Goal: Task Accomplishment & Management: Use online tool/utility

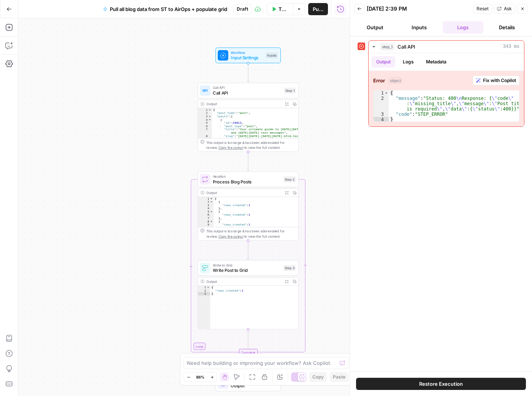
drag, startPoint x: 253, startPoint y: 103, endPoint x: 299, endPoint y: 113, distance: 47.6
click at [300, 113] on div "Workflow Input Settings Inputs Call API Call API Step 1 Output Expand Output Co…" at bounding box center [183, 207] width 331 height 378
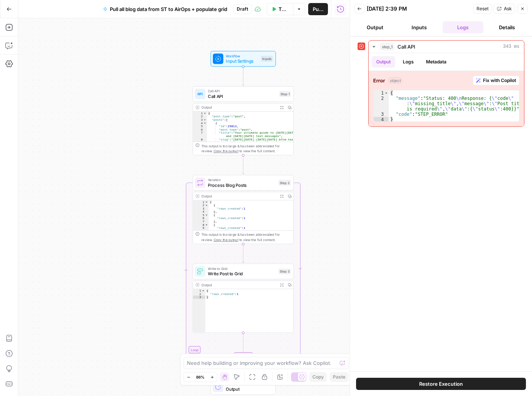
click at [361, 9] on span "Back" at bounding box center [361, 9] width 0 height 0
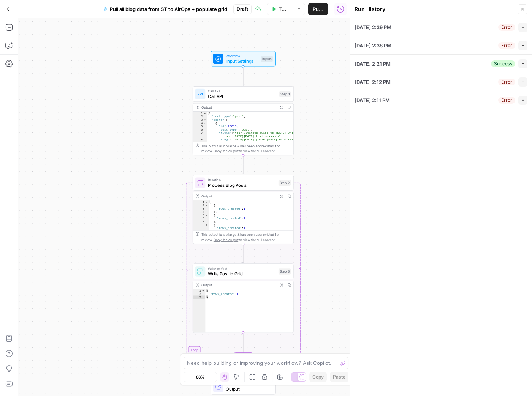
click at [522, 7] on icon "button" at bounding box center [522, 9] width 5 height 5
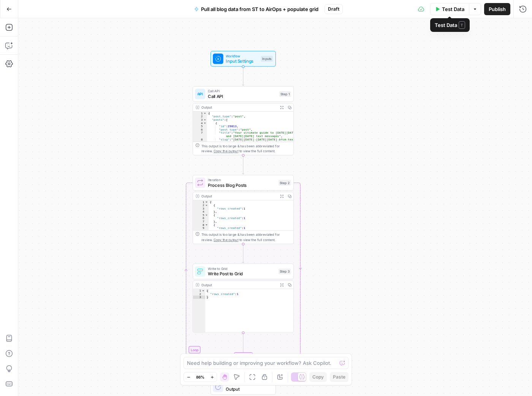
click at [475, 9] on icon "button" at bounding box center [475, 8] width 2 height 1
click at [255, 66] on div "Workflow Input Settings Inputs Test Step" at bounding box center [243, 59] width 65 height 16
click at [255, 57] on span "Workflow" at bounding box center [242, 55] width 32 height 5
click at [257, 46] on span "Test Step" at bounding box center [261, 47] width 17 height 6
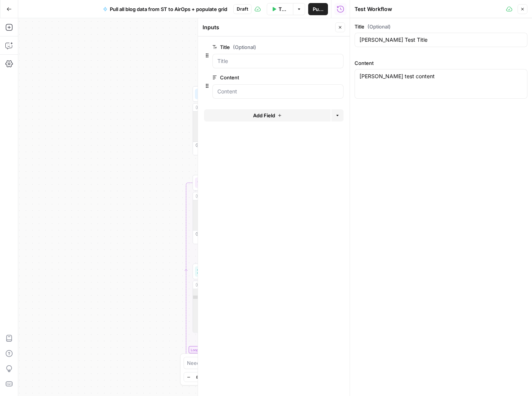
click at [282, 10] on span "Test Data" at bounding box center [284, 9] width 10 height 8
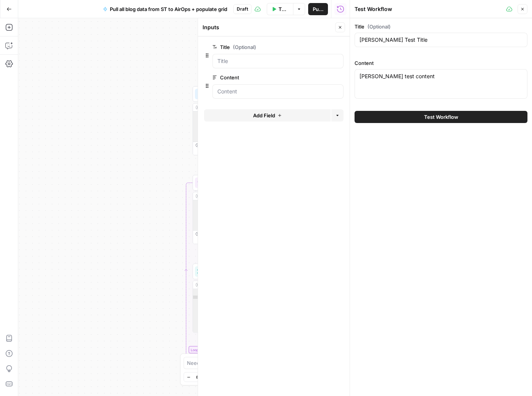
click at [462, 117] on button "Test Workflow" at bounding box center [441, 117] width 173 height 12
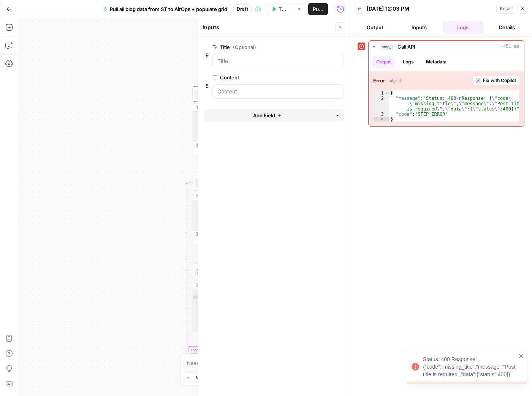
click at [525, 10] on icon "button" at bounding box center [522, 8] width 5 height 5
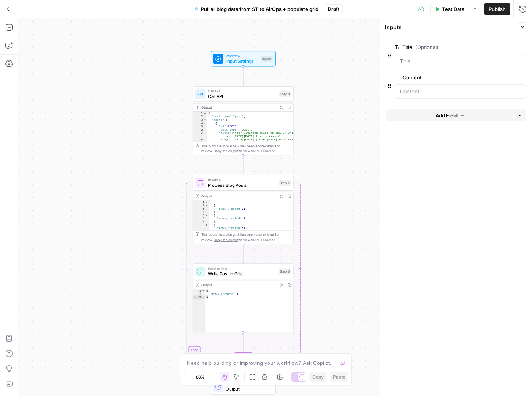
click at [230, 96] on span "Call API" at bounding box center [242, 96] width 68 height 6
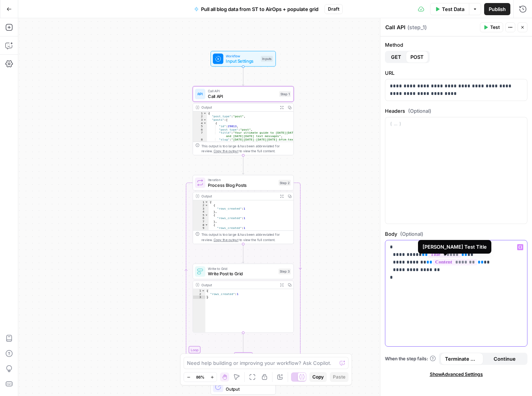
click at [428, 254] on span "*****" at bounding box center [444, 255] width 33 height 6
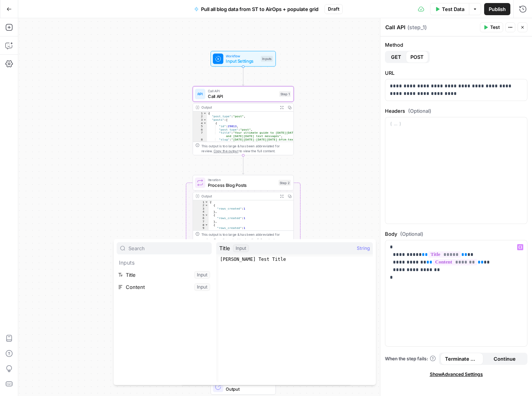
click at [171, 274] on button "Select variable Title" at bounding box center [164, 275] width 95 height 12
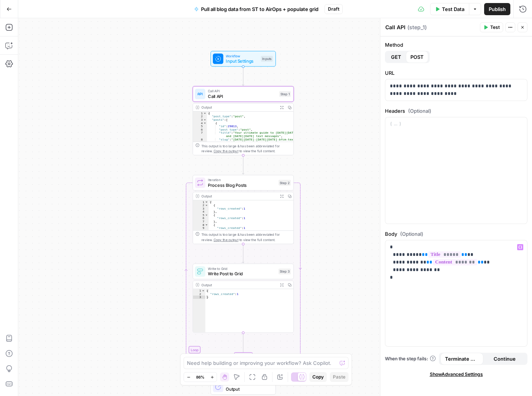
click at [508, 360] on span "Continue" at bounding box center [505, 359] width 22 height 8
click at [464, 359] on span "Terminate Workflow" at bounding box center [462, 359] width 34 height 8
click at [215, 379] on button "Zoom In" at bounding box center [212, 377] width 9 height 9
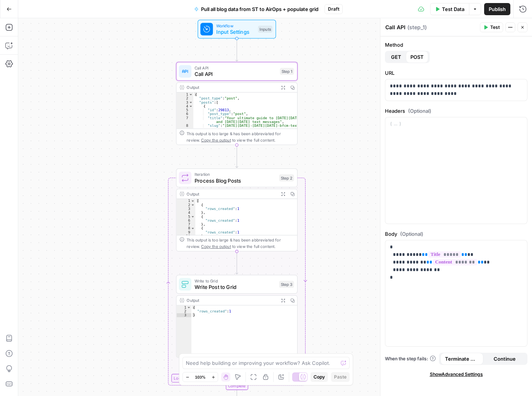
click at [215, 379] on icon "button" at bounding box center [213, 378] width 4 height 4
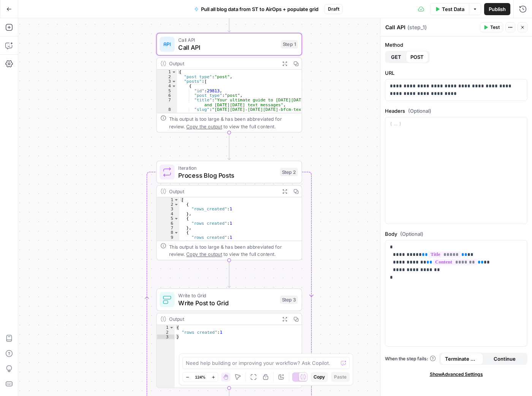
click at [199, 377] on span "124%" at bounding box center [200, 377] width 11 height 6
click at [185, 376] on button "Zoom Out" at bounding box center [187, 377] width 9 height 9
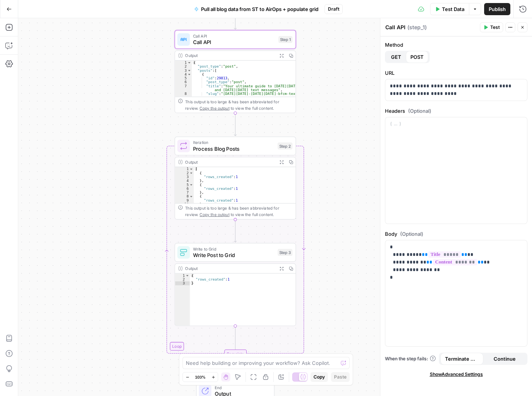
drag, startPoint x: 335, startPoint y: 203, endPoint x: 333, endPoint y: 171, distance: 32.0
click at [333, 171] on div "Workflow Input Settings Inputs Call API Call API Step 1 Output Expand Output Co…" at bounding box center [275, 207] width 514 height 378
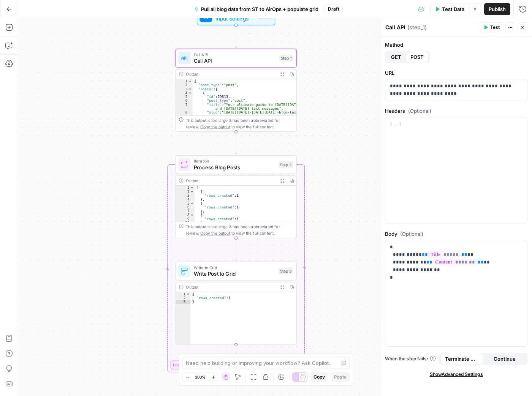
drag, startPoint x: 314, startPoint y: 137, endPoint x: 315, endPoint y: 155, distance: 18.6
click at [315, 155] on div "Workflow Input Settings Inputs Call API Call API Step 1 Output Expand Output Co…" at bounding box center [275, 207] width 514 height 378
click at [13, 11] on button "Go Back" at bounding box center [9, 9] width 14 height 14
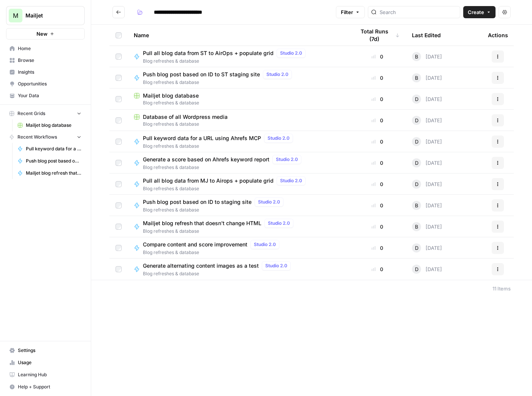
click at [233, 190] on span "Blog refreshes & database" at bounding box center [226, 188] width 166 height 7
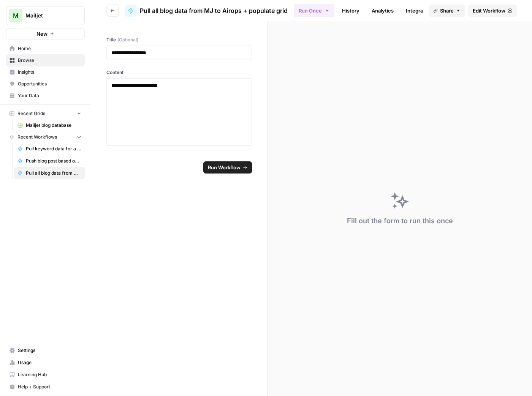
click at [502, 13] on span "Edit Workflow" at bounding box center [489, 11] width 33 height 8
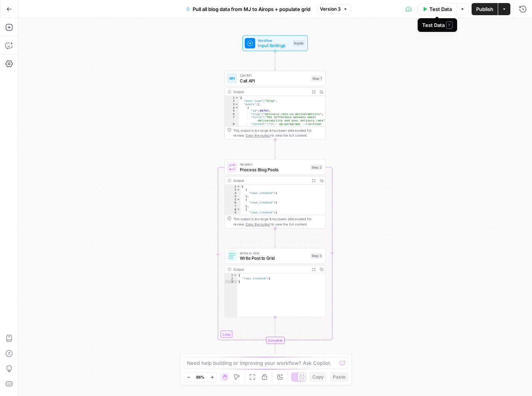
click at [262, 41] on span "Workflow" at bounding box center [274, 40] width 32 height 5
click at [289, 31] on span "Test Step" at bounding box center [293, 31] width 17 height 6
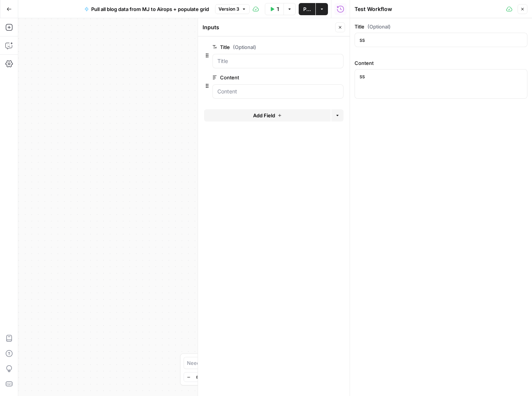
click at [275, 7] on button "Test Data" at bounding box center [274, 9] width 19 height 12
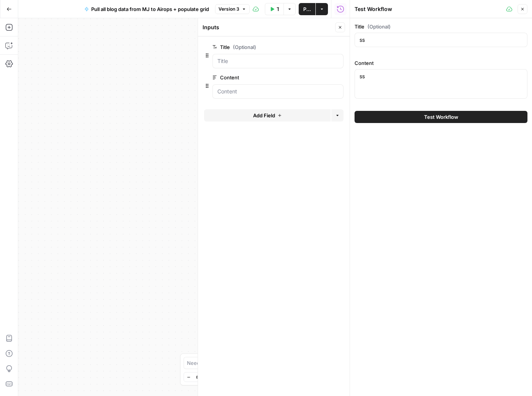
click at [434, 117] on span "Test Workflow" at bounding box center [441, 117] width 34 height 8
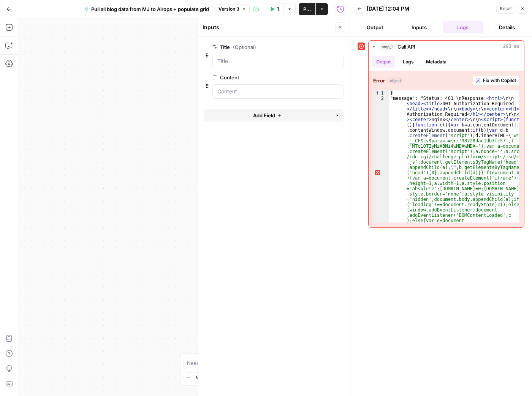
click at [356, 7] on button "Back" at bounding box center [360, 9] width 10 height 10
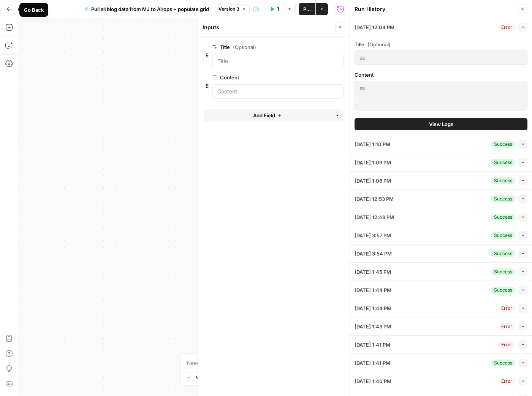
click at [9, 12] on button "Go Back" at bounding box center [9, 9] width 14 height 14
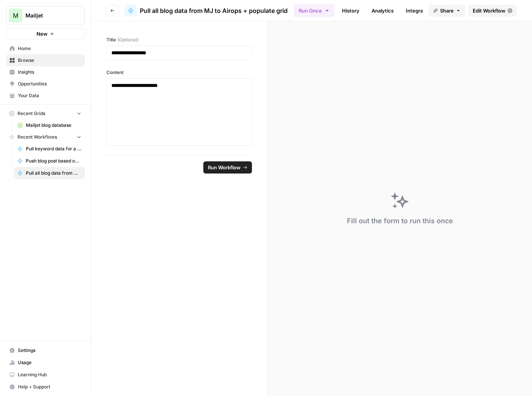
click at [113, 7] on button "Go back" at bounding box center [112, 11] width 12 height 12
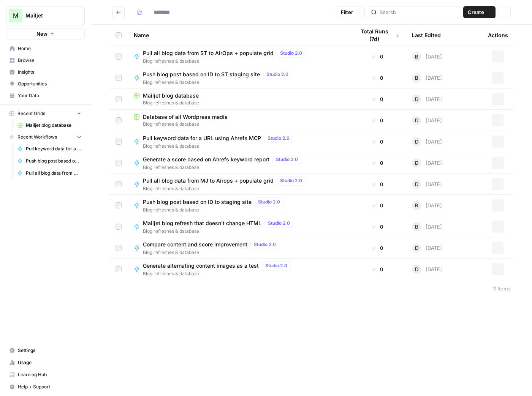
type input "**********"
click at [218, 230] on span "Blog refreshes & database" at bounding box center [220, 231] width 154 height 7
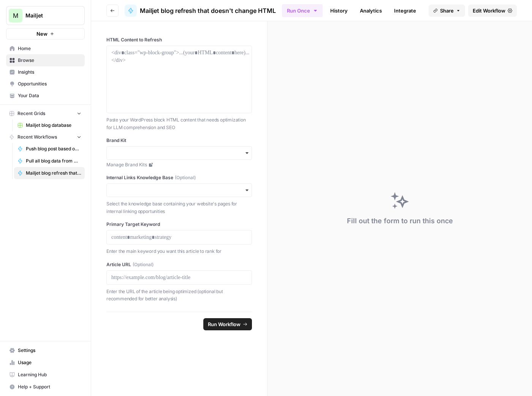
click at [496, 7] on span "Edit Workflow" at bounding box center [489, 11] width 33 height 8
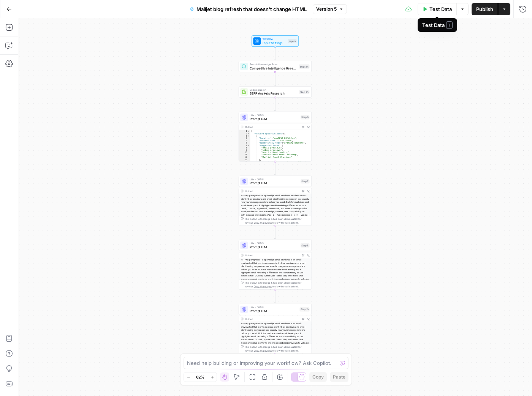
click at [442, 13] on button "Test Data" at bounding box center [437, 9] width 39 height 12
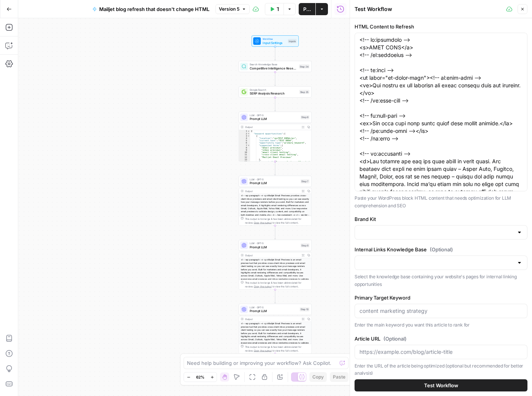
click at [279, 41] on span "Input Settings" at bounding box center [274, 42] width 23 height 5
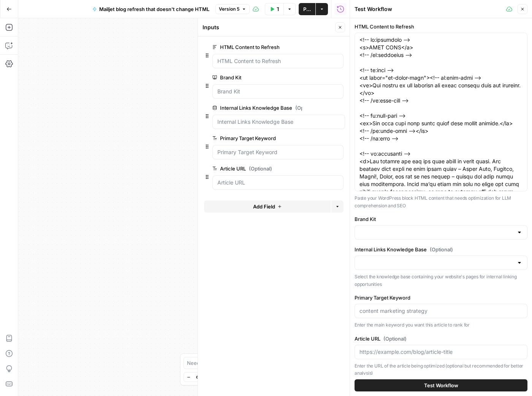
click at [10, 9] on icon "button" at bounding box center [9, 8] width 5 height 3
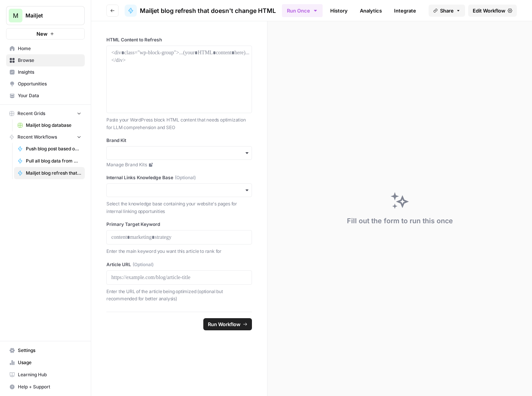
click at [113, 8] on icon "button" at bounding box center [112, 10] width 5 height 5
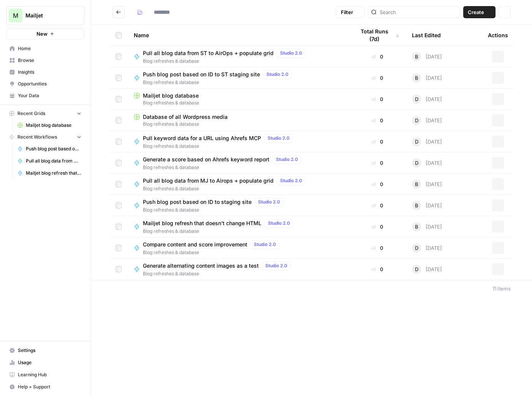
type input "**********"
click at [495, 225] on button "Actions" at bounding box center [498, 227] width 12 height 12
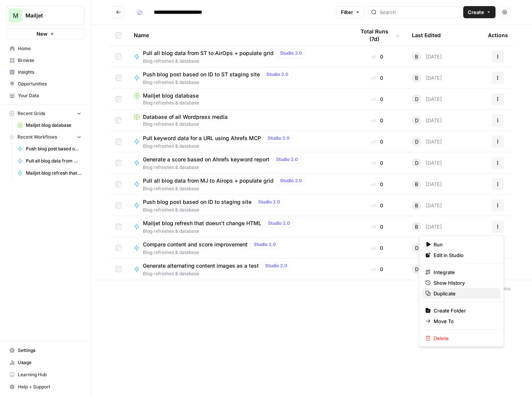
click at [471, 292] on span "Duplicate" at bounding box center [464, 294] width 61 height 8
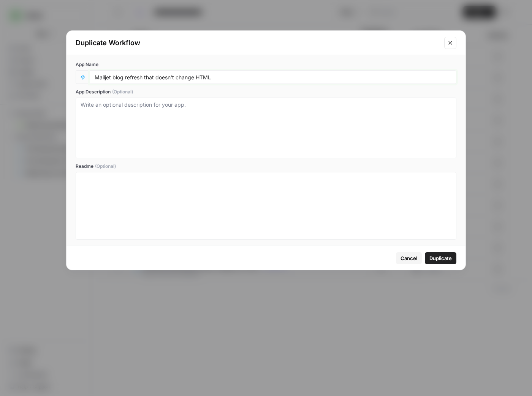
click at [104, 76] on input "Mailjet blog refresh that doesn't change HTML" at bounding box center [273, 77] width 357 height 7
type input "SimpleTexting blog refresh that doesn't change HTML"
click at [443, 262] on button "Duplicate" at bounding box center [441, 258] width 32 height 12
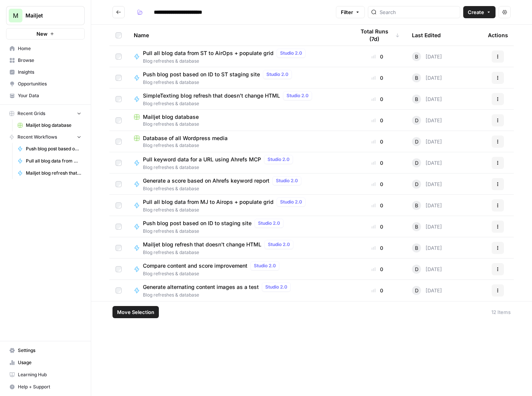
click at [116, 95] on td at bounding box center [118, 99] width 18 height 21
click at [135, 315] on span "Move Selection" at bounding box center [135, 313] width 37 height 8
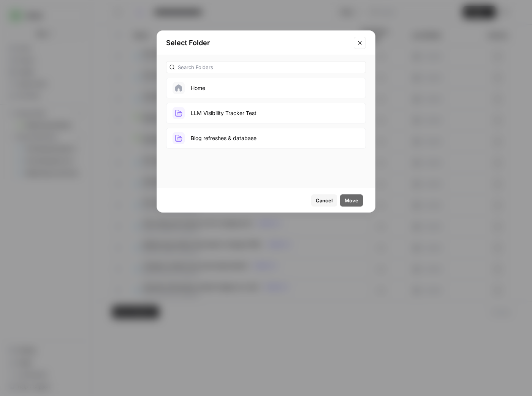
click at [324, 199] on span "Cancel" at bounding box center [324, 201] width 17 height 8
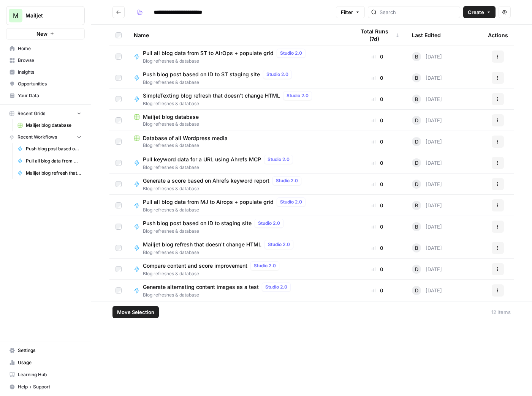
click at [487, 13] on icon "button" at bounding box center [489, 12] width 5 height 5
click at [506, 16] on button "Actions" at bounding box center [505, 12] width 12 height 12
click at [191, 329] on div "**********" at bounding box center [311, 198] width 441 height 396
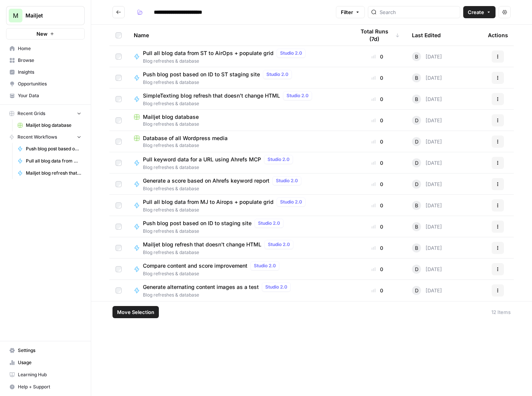
drag, startPoint x: 191, startPoint y: 329, endPoint x: 187, endPoint y: 330, distance: 4.0
click at [187, 330] on div "**********" at bounding box center [311, 198] width 441 height 396
click at [199, 12] on input "**********" at bounding box center [188, 12] width 75 height 12
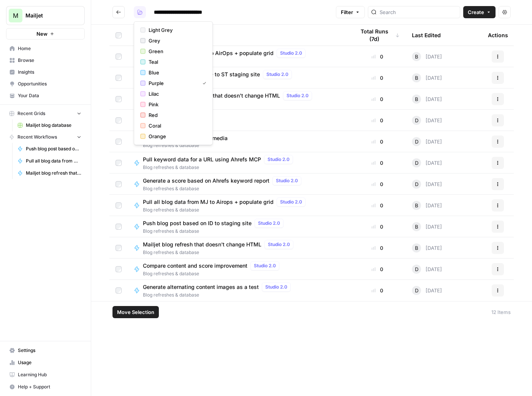
click at [141, 14] on icon "button" at bounding box center [139, 12] width 5 height 5
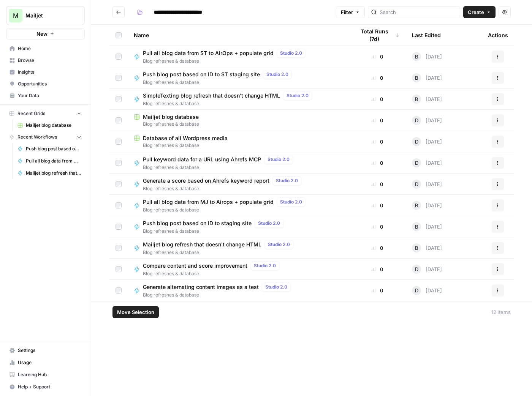
click at [116, 13] on icon "Go back" at bounding box center [118, 12] width 5 height 5
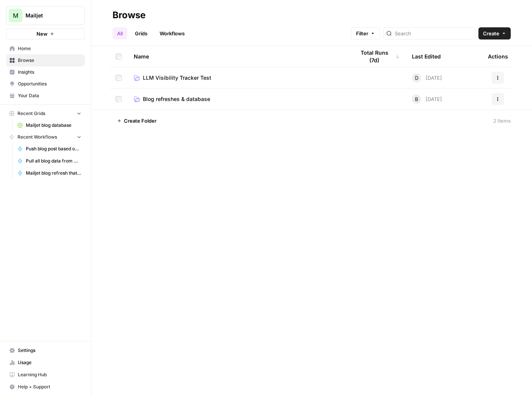
click at [142, 124] on span "Create Folder" at bounding box center [140, 121] width 33 height 8
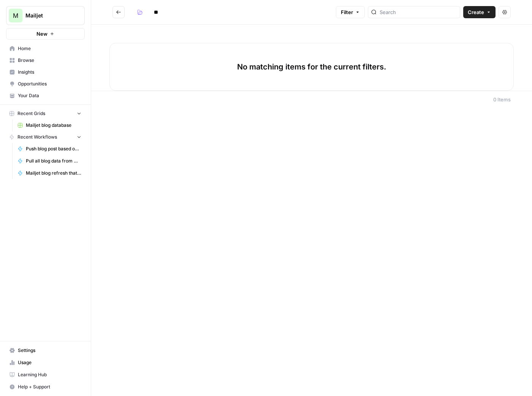
type input "*"
type input "**********"
click at [141, 15] on button "button" at bounding box center [140, 12] width 12 height 12
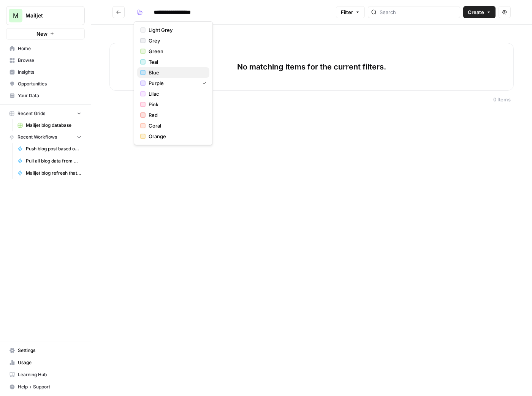
click at [171, 70] on span "Blue" at bounding box center [176, 73] width 55 height 8
click at [118, 13] on icon "Go back" at bounding box center [118, 12] width 5 height 5
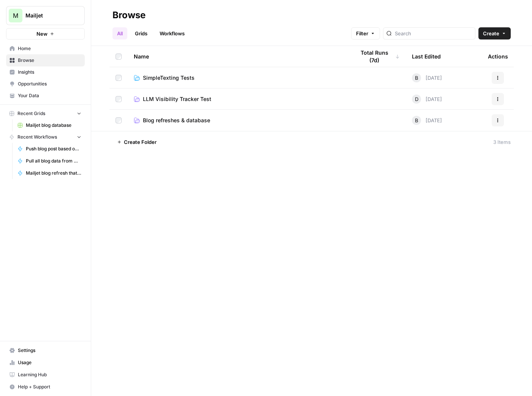
click at [182, 119] on span "Blog refreshes & database" at bounding box center [176, 121] width 67 height 8
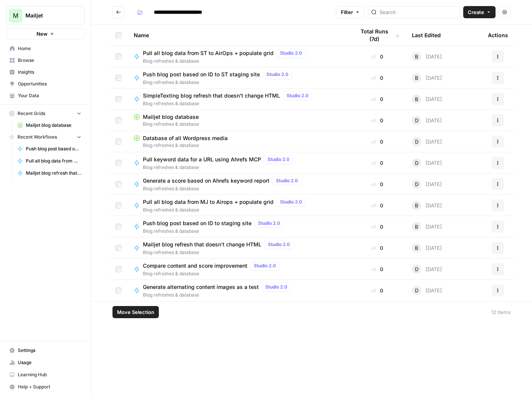
click at [134, 316] on button "Move Selection" at bounding box center [136, 312] width 46 height 12
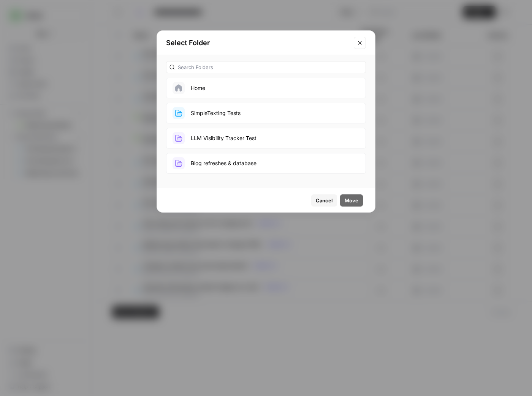
drag, startPoint x: 260, startPoint y: 113, endPoint x: 265, endPoint y: 119, distance: 7.3
click at [261, 113] on button "SimpleTexting Tests" at bounding box center [266, 113] width 200 height 21
click at [357, 203] on span "Move" at bounding box center [352, 201] width 14 height 8
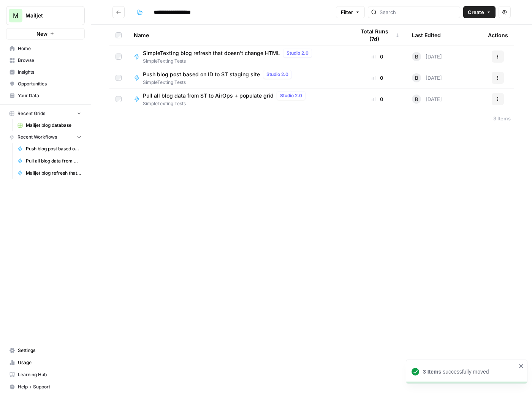
click at [122, 14] on button "Go back" at bounding box center [119, 12] width 12 height 12
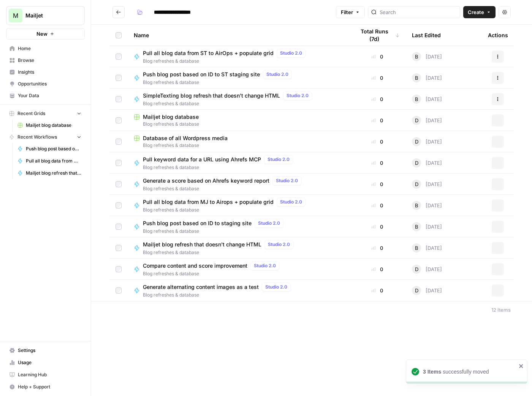
type input "**********"
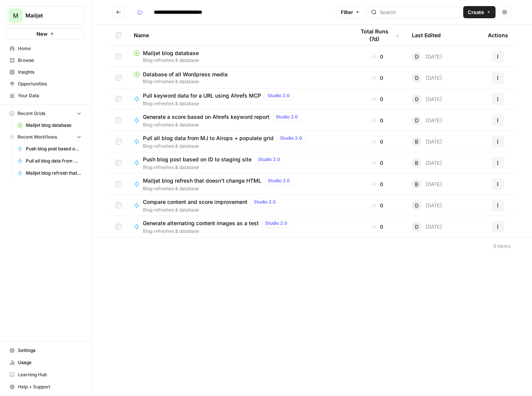
click at [122, 16] on button "Go back" at bounding box center [119, 12] width 12 height 12
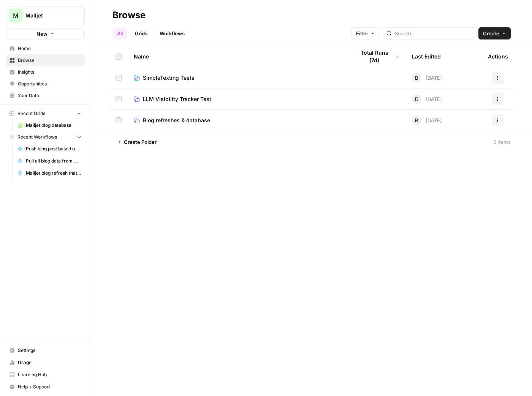
click at [183, 77] on span "SimpleTexting Tests" at bounding box center [169, 78] width 52 height 8
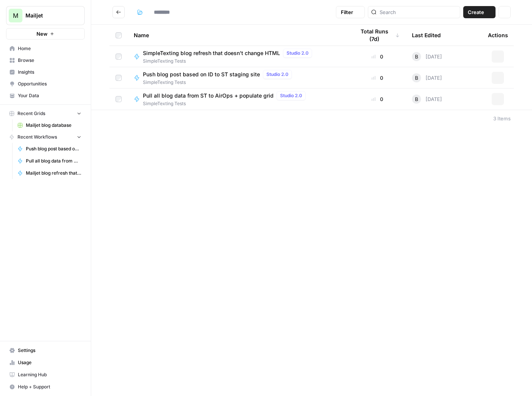
type input "**********"
click at [221, 57] on div "SimpleTexting blog refresh that doesn't change HTML Studio 2.0" at bounding box center [229, 53] width 172 height 9
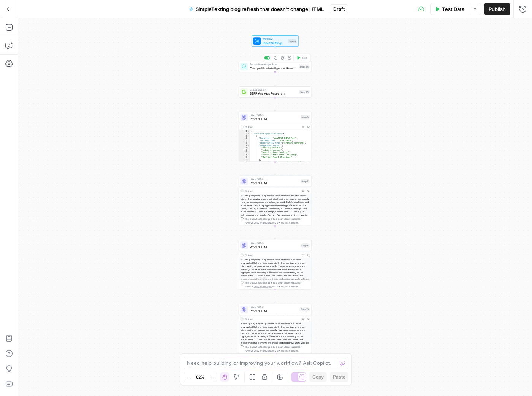
click at [269, 40] on span "Input Settings" at bounding box center [274, 42] width 23 height 5
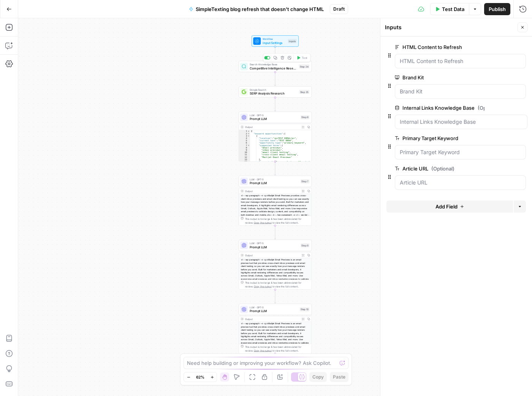
click at [258, 66] on span "Competitive Intelligence Research" at bounding box center [274, 68] width 48 height 5
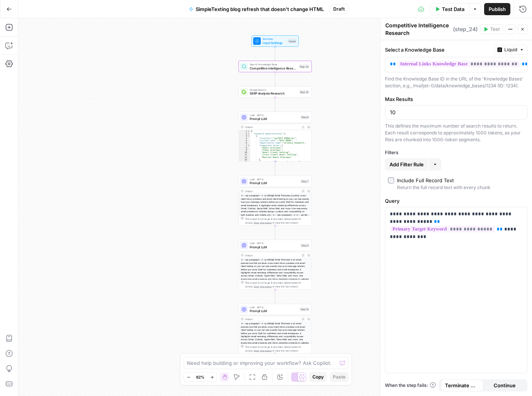
click at [260, 42] on div at bounding box center [257, 41] width 8 height 8
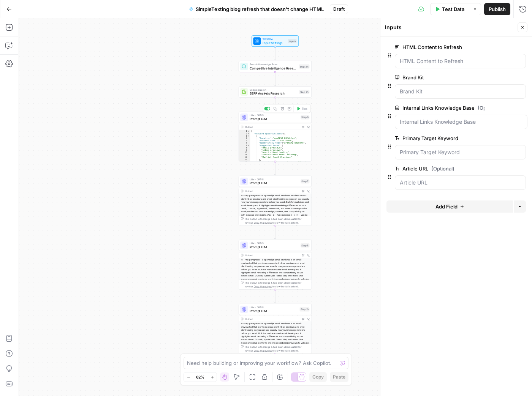
click at [259, 117] on span "Prompt LLM" at bounding box center [274, 119] width 49 height 5
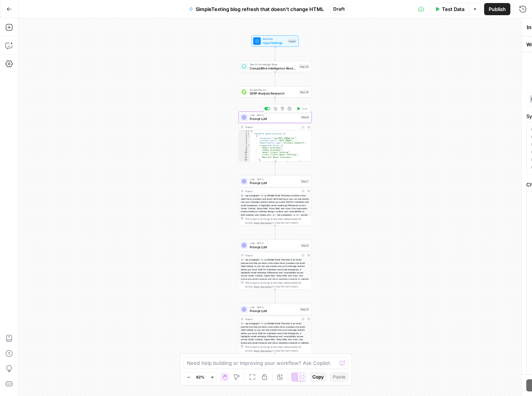
type textarea "Prompt LLM"
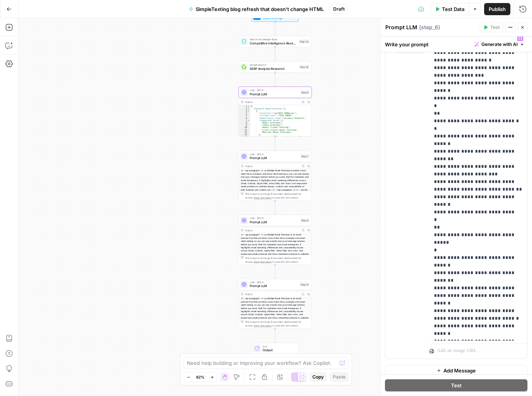
scroll to position [154, 0]
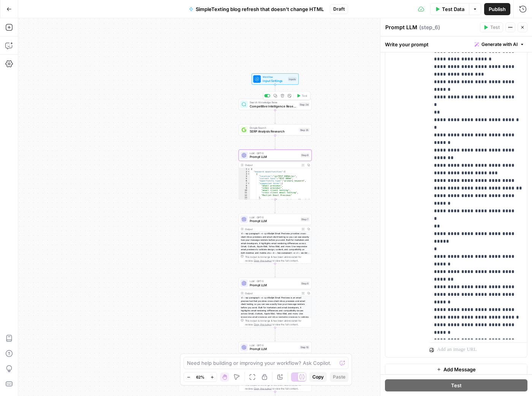
click at [248, 105] on div "Search Knowledge Base Competitive Intelligence Research Step 24 Copy step Delet…" at bounding box center [274, 105] width 69 height 8
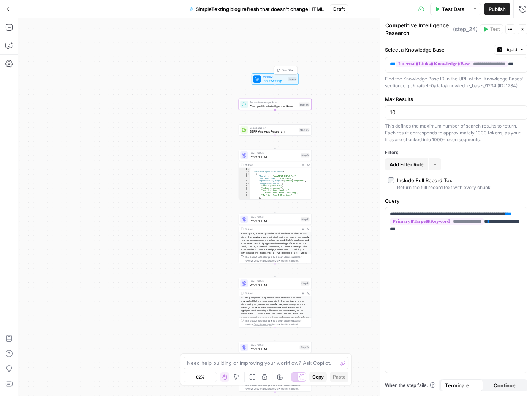
click at [265, 81] on span "Input Settings" at bounding box center [274, 80] width 23 height 5
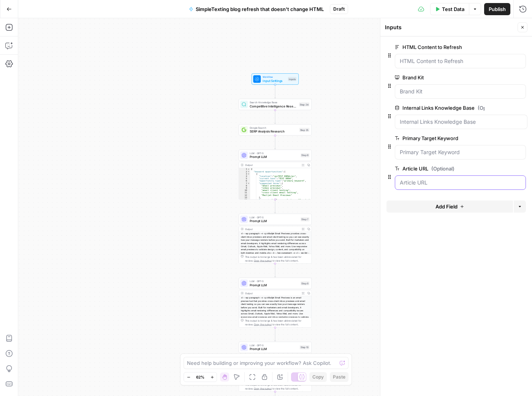
click at [423, 179] on URL "Article URL (Optional)" at bounding box center [460, 183] width 121 height 8
click at [414, 180] on URL "Article URL (Optional)" at bounding box center [460, 183] width 121 height 8
click at [358, 100] on div "Workflow Input Settings Inputs Search Knowledge Base Competitive Intelligence R…" at bounding box center [275, 207] width 514 height 378
click at [271, 85] on div "Workflow Input Settings Inputs Search Knowledge Base Competitive Intelligence R…" at bounding box center [275, 207] width 514 height 378
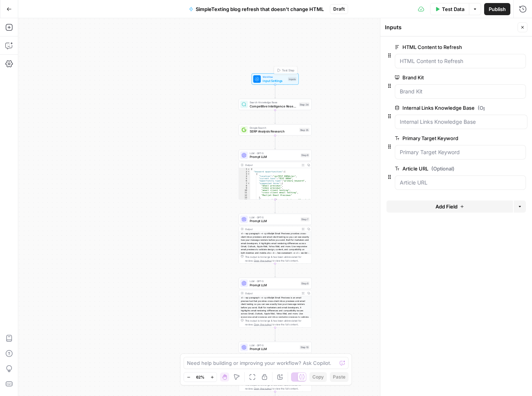
click at [443, 7] on span "Test Data" at bounding box center [453, 9] width 22 height 8
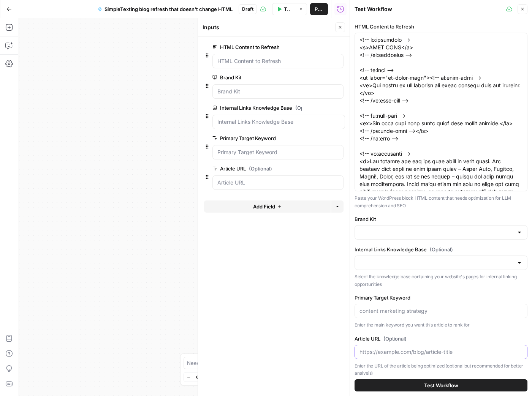
click at [417, 349] on input "Article URL (Optional)" at bounding box center [441, 353] width 163 height 8
paste input "[URL][DOMAIN_NAME][DATE][DATE][DATE]"
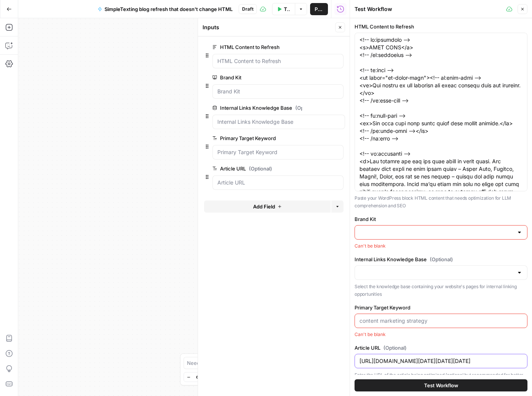
scroll to position [0, 57]
type input "[URL][DOMAIN_NAME][DATE][DATE][DATE]"
click at [419, 317] on input "Primary Target Keyword" at bounding box center [441, 321] width 163 height 8
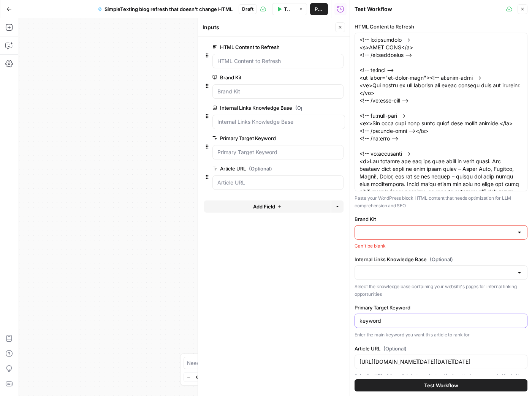
type input "keyword"
click at [518, 233] on div at bounding box center [520, 233] width 6 height 8
click at [453, 256] on div "ID: 3812" at bounding box center [441, 258] width 160 height 7
type input "Mailjet"
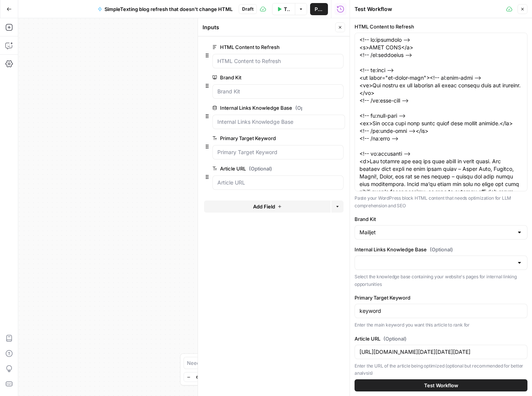
click at [521, 262] on div at bounding box center [520, 263] width 6 height 8
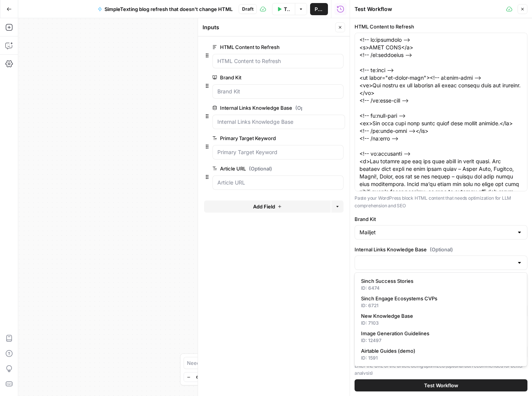
click at [521, 262] on div at bounding box center [520, 263] width 6 height 8
click at [448, 244] on div "HTML Content to Refresh Paste your WordPress block HTML content that needs opti…" at bounding box center [441, 200] width 173 height 355
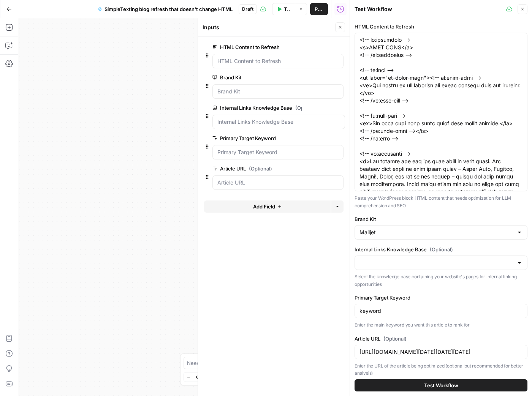
click at [445, 387] on span "Test Workflow" at bounding box center [441, 386] width 34 height 8
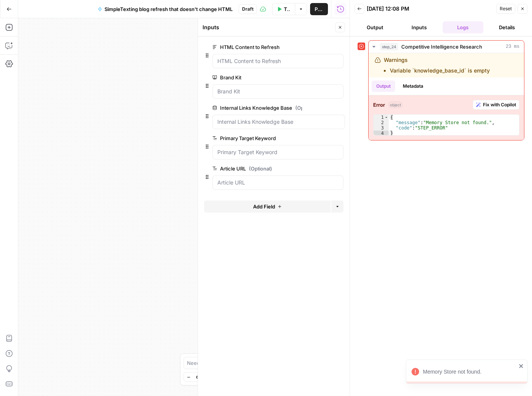
click at [423, 28] on button "Inputs" at bounding box center [419, 27] width 41 height 12
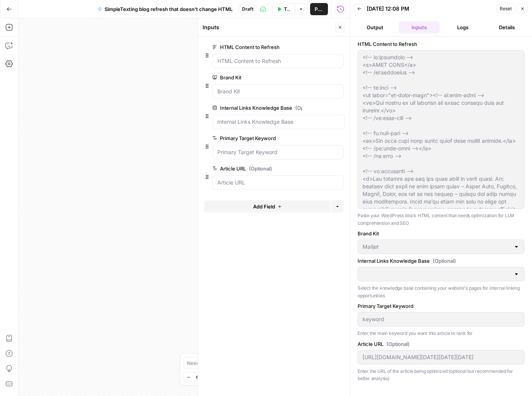
click at [379, 26] on button "Output" at bounding box center [375, 27] width 41 height 12
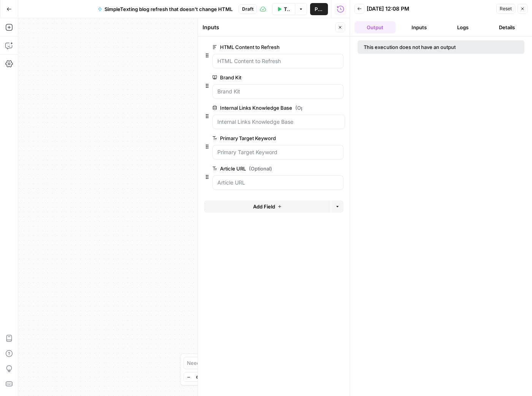
click at [360, 9] on icon "button" at bounding box center [359, 8] width 5 height 5
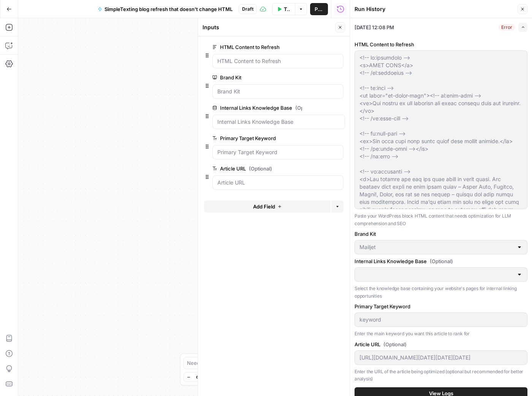
click at [525, 10] on div "Expand" at bounding box center [515, 13] width 27 height 14
click at [288, 10] on span "Test Data" at bounding box center [287, 9] width 6 height 8
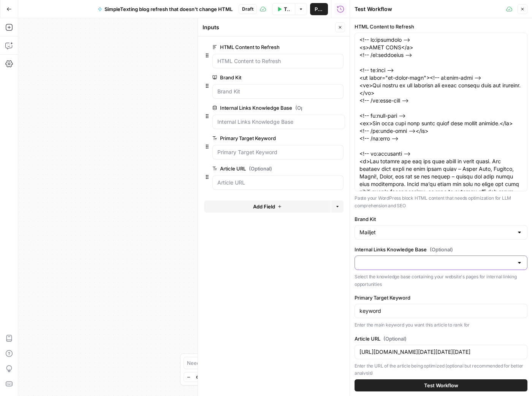
click at [421, 264] on input "Internal Links Knowledge Base (Optional)" at bounding box center [437, 263] width 154 height 8
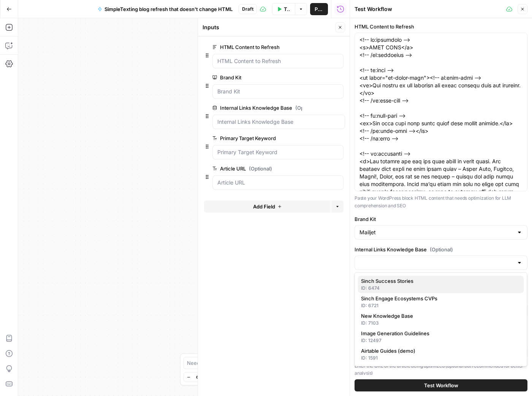
click at [460, 282] on span "Sinch Success Stories" at bounding box center [439, 281] width 157 height 8
type input "Sinch Success Stories"
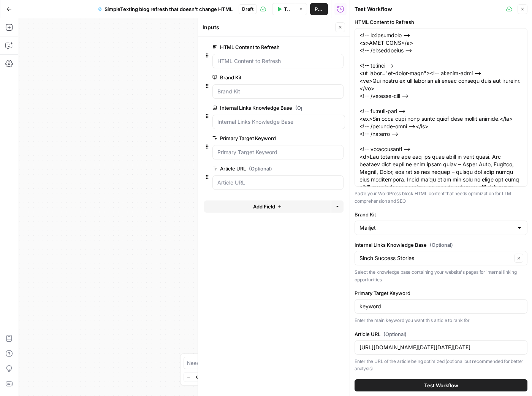
scroll to position [5, 0]
click at [11, 9] on icon "button" at bounding box center [8, 8] width 5 height 5
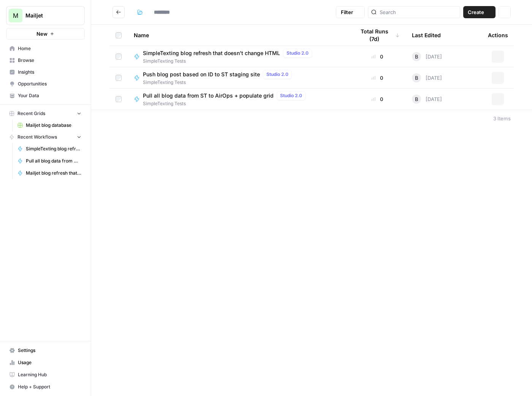
type input "**********"
click at [326, 78] on div "Push blog post based on ID to ST staging site Studio 2.0 SimpleTexting Tests" at bounding box center [238, 78] width 209 height 16
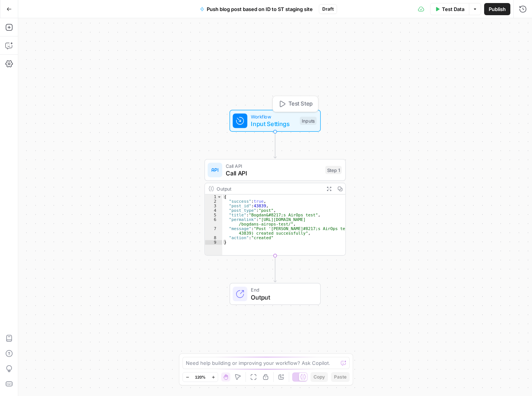
click at [298, 101] on span "Test Step" at bounding box center [301, 104] width 24 height 8
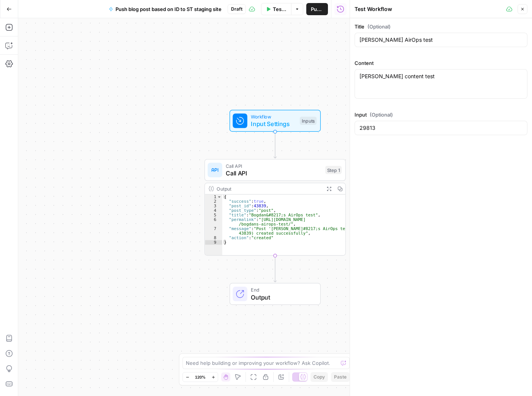
click at [279, 16] on div "Test Data Options Publish Run History" at bounding box center [298, 9] width 104 height 18
click at [278, 10] on span "Test Data" at bounding box center [280, 9] width 14 height 8
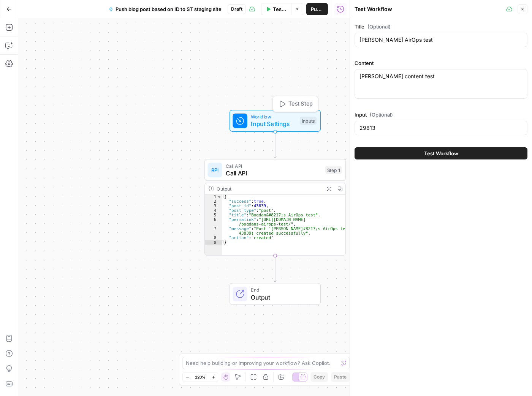
click at [450, 150] on span "Test Workflow" at bounding box center [441, 154] width 34 height 8
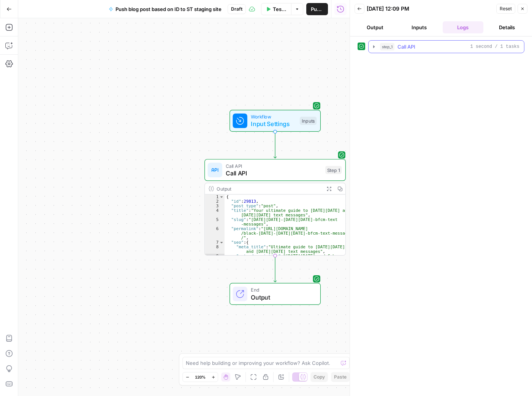
click at [374, 46] on icon "button" at bounding box center [374, 46] width 2 height 3
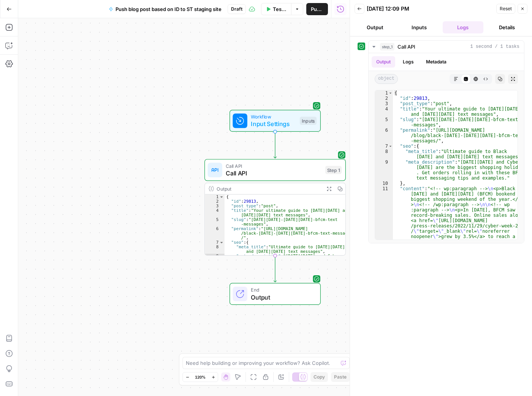
click at [300, 292] on span "End" at bounding box center [282, 290] width 62 height 7
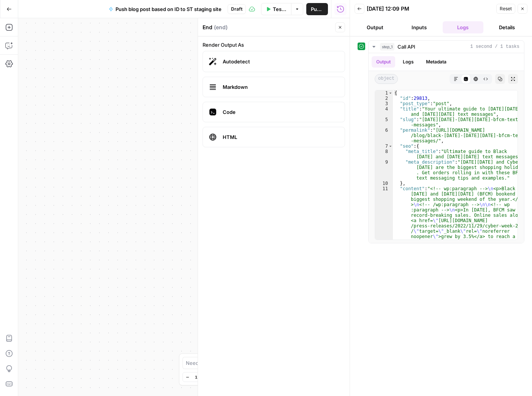
click at [363, 10] on button "Back" at bounding box center [360, 9] width 10 height 10
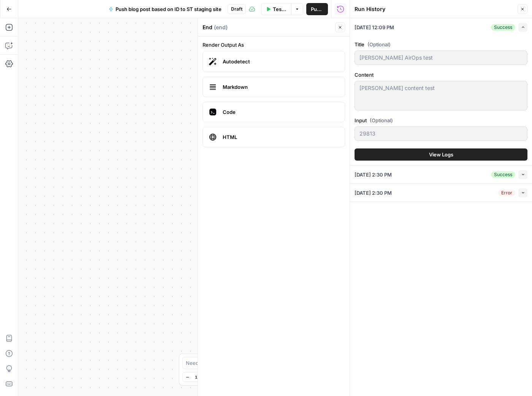
click at [526, 8] on button "Close" at bounding box center [523, 9] width 10 height 10
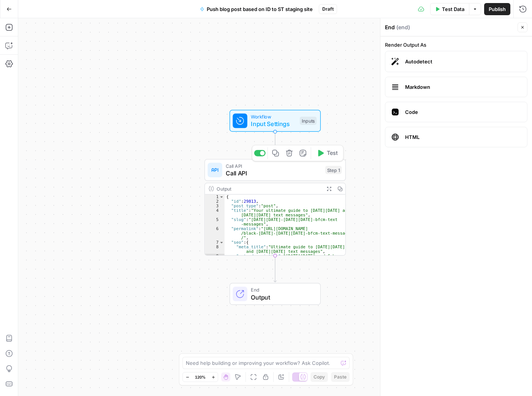
click at [273, 170] on span "Call API" at bounding box center [274, 173] width 96 height 9
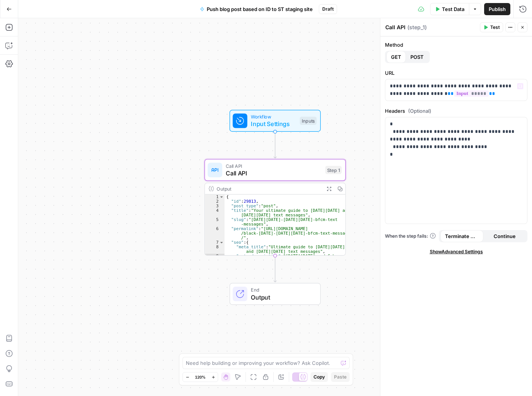
click at [417, 55] on span "POST" at bounding box center [417, 57] width 13 height 8
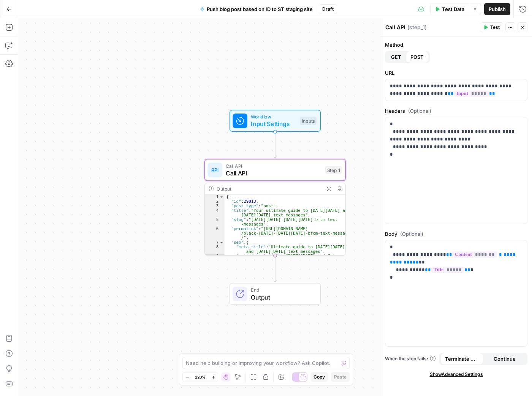
click at [450, 8] on span "Test Data" at bounding box center [453, 9] width 22 height 8
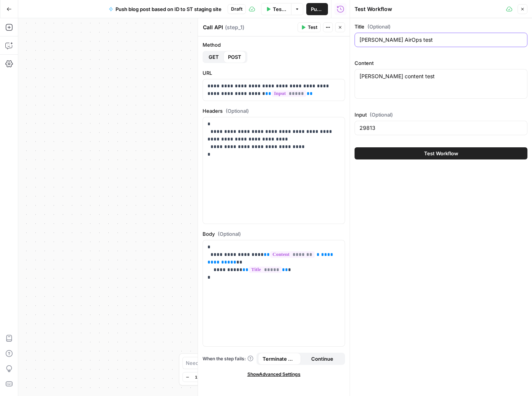
click at [441, 38] on input "[PERSON_NAME] AirOps test" at bounding box center [441, 40] width 163 height 8
type input "[PERSON_NAME] AirOps test 2"
click at [445, 75] on textarea "[PERSON_NAME] content test" at bounding box center [441, 77] width 163 height 8
type textarea "[PERSON_NAME] content test 2"
click at [443, 154] on span "Test Workflow" at bounding box center [441, 154] width 34 height 8
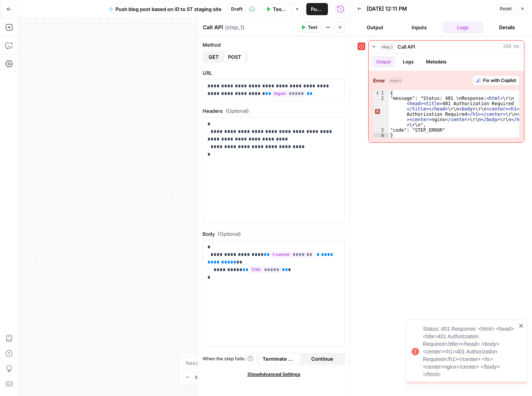
click at [10, 11] on icon "button" at bounding box center [8, 8] width 5 height 5
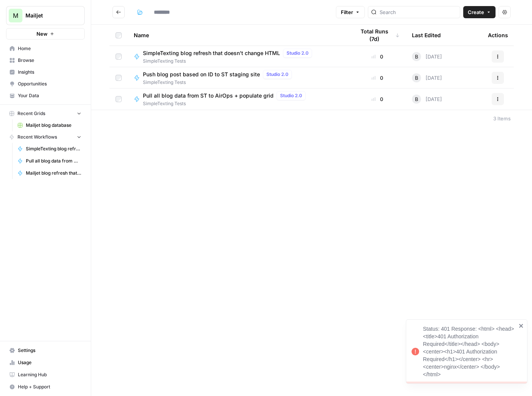
type input "**********"
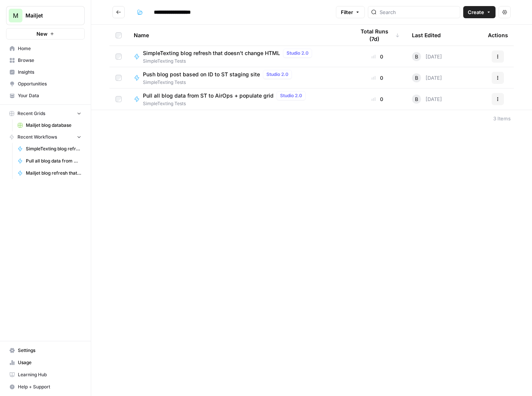
click at [317, 100] on div "Pull all blog data from ST to AirOps + populate grid Studio 2.0 SimpleTexting T…" at bounding box center [238, 99] width 209 height 16
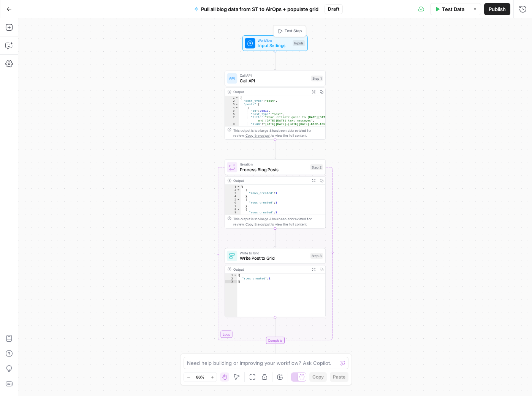
click at [273, 45] on span "Input Settings" at bounding box center [274, 45] width 32 height 6
click at [258, 83] on span "Call API" at bounding box center [274, 81] width 68 height 6
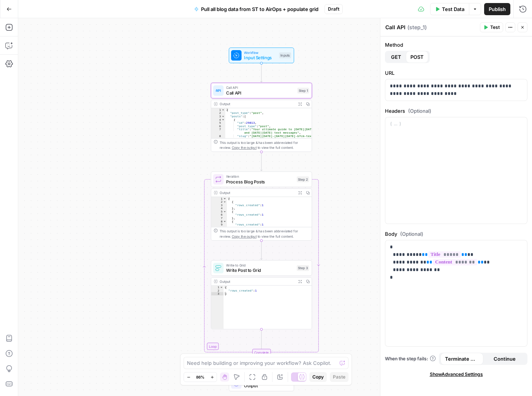
drag, startPoint x: 340, startPoint y: 107, endPoint x: 326, endPoint y: 119, distance: 18.3
click at [326, 119] on div "Workflow Input Settings Inputs Call API Call API Step 1 Output Expand Output Co…" at bounding box center [275, 207] width 514 height 378
click at [4, 8] on button "Go Back" at bounding box center [9, 9] width 14 height 14
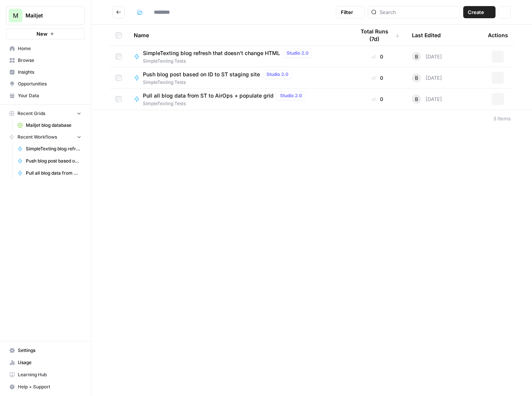
type input "**********"
click at [228, 80] on span "SimpleTexting Tests" at bounding box center [219, 82] width 152 height 7
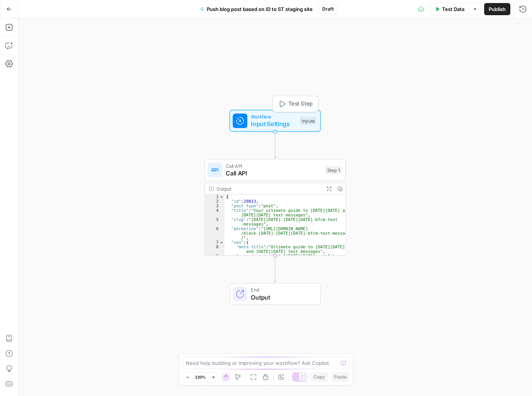
click at [262, 121] on span "Input Settings" at bounding box center [273, 124] width 45 height 9
click at [455, 10] on span "Test Data" at bounding box center [453, 9] width 22 height 8
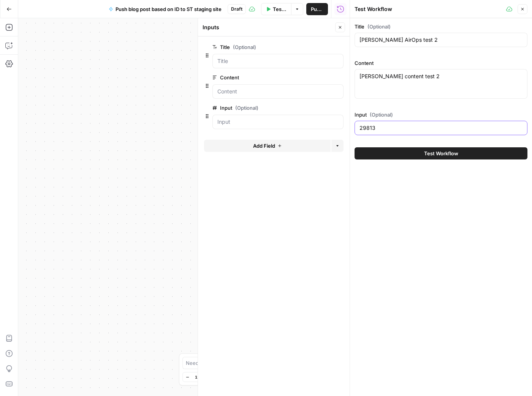
click at [395, 124] on input "29813" at bounding box center [441, 128] width 163 height 8
click at [396, 124] on input "29813" at bounding box center [441, 128] width 163 height 8
type input "43839"
click at [443, 149] on button "Test Workflow" at bounding box center [441, 153] width 173 height 12
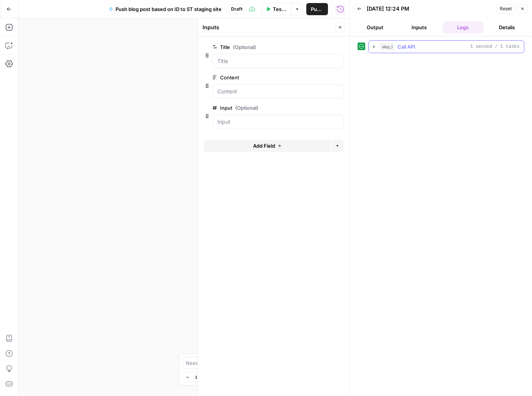
click at [374, 45] on icon "button" at bounding box center [374, 47] width 6 height 6
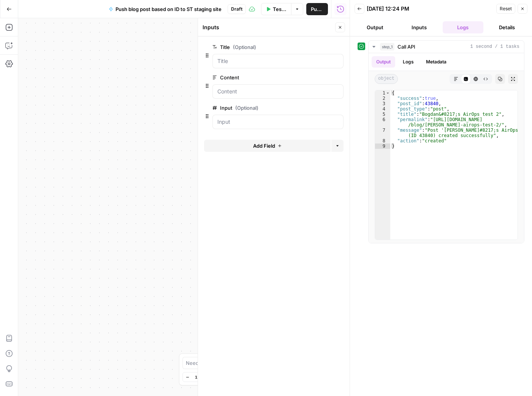
click at [360, 9] on icon "button" at bounding box center [359, 8] width 5 height 5
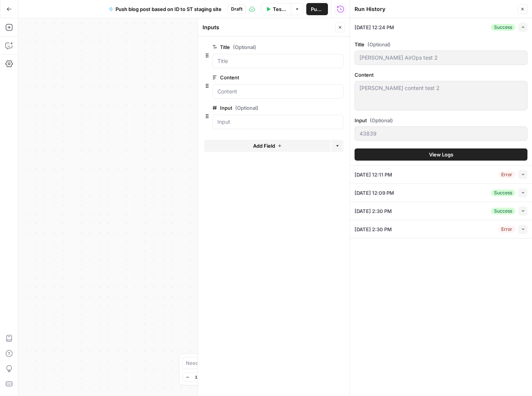
click at [278, 11] on span "Test Data" at bounding box center [280, 9] width 14 height 8
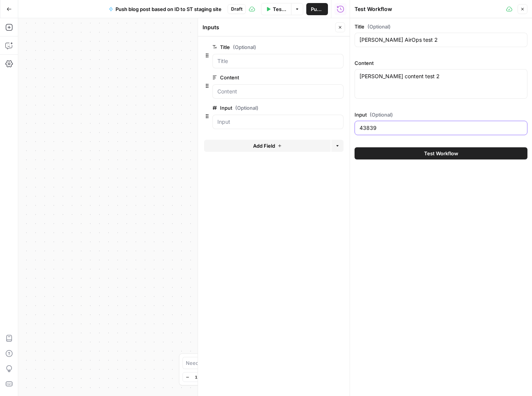
click at [393, 128] on input "43839" at bounding box center [441, 128] width 163 height 8
type input "43840"
click at [420, 38] on input "[PERSON_NAME] AirOps test 2" at bounding box center [441, 40] width 163 height 8
type input "[PERSON_NAME] AirOps test 3"
drag, startPoint x: 417, startPoint y: 76, endPoint x: 445, endPoint y: 78, distance: 28.5
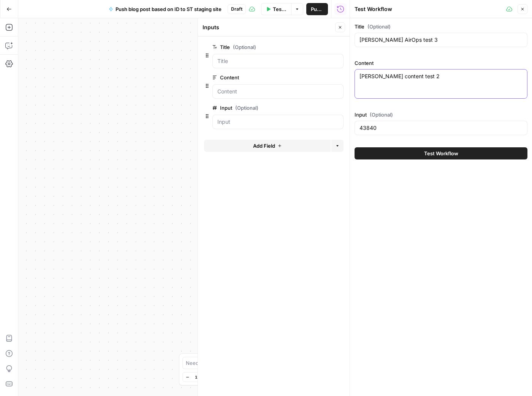
click at [443, 76] on textarea "[PERSON_NAME] content test 2" at bounding box center [441, 77] width 163 height 8
type textarea "[PERSON_NAME] content test 3"
click at [446, 153] on span "Test Workflow" at bounding box center [441, 154] width 34 height 8
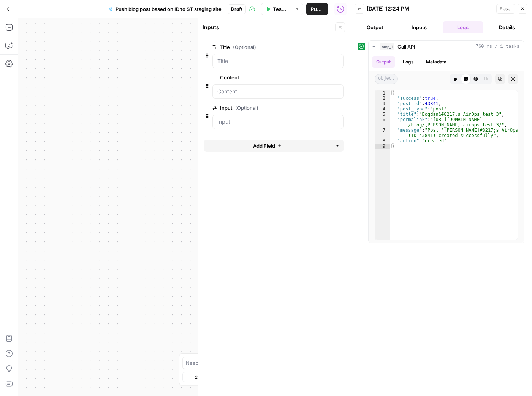
drag, startPoint x: 360, startPoint y: 6, endPoint x: 361, endPoint y: 10, distance: 4.4
click at [360, 6] on button "Back" at bounding box center [360, 9] width 10 height 10
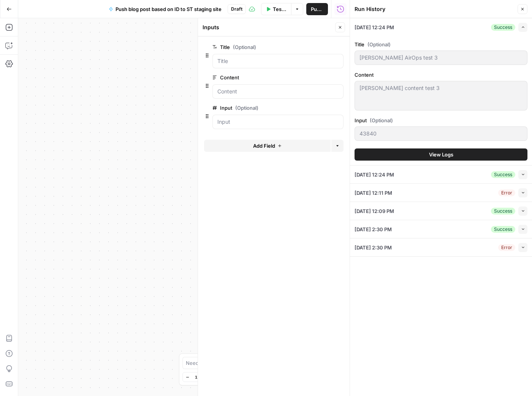
click at [520, 11] on icon "button" at bounding box center [522, 9] width 5 height 5
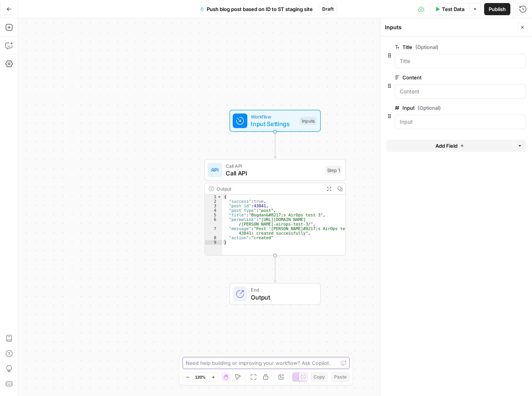
click at [272, 363] on textarea at bounding box center [262, 364] width 152 height 8
type textarea "vreau sa fac un update cu PUT aici, atunci cand dau un ID. dar nu vad decat opt…"
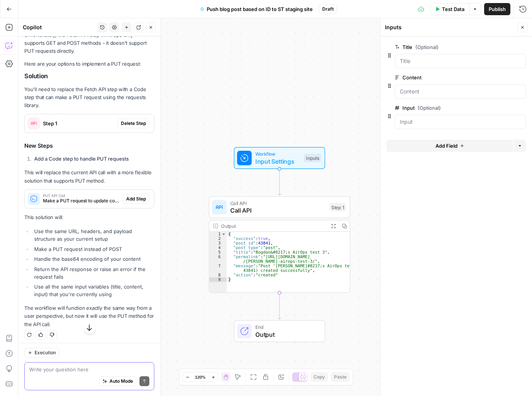
scroll to position [116, 0]
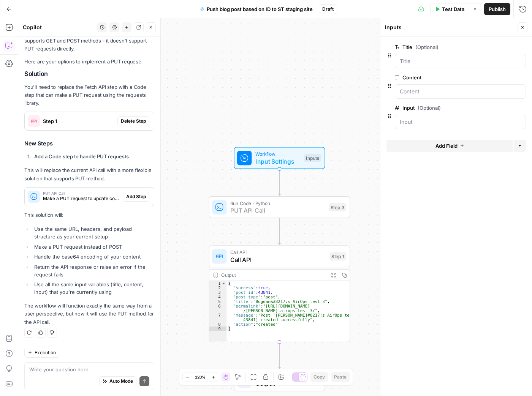
click at [144, 197] on span "Add Step" at bounding box center [136, 196] width 20 height 7
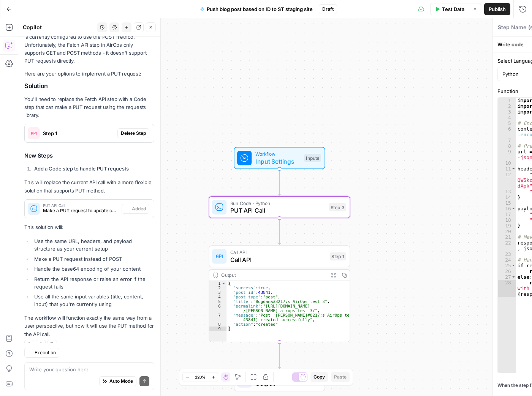
type textarea "PUT API Call"
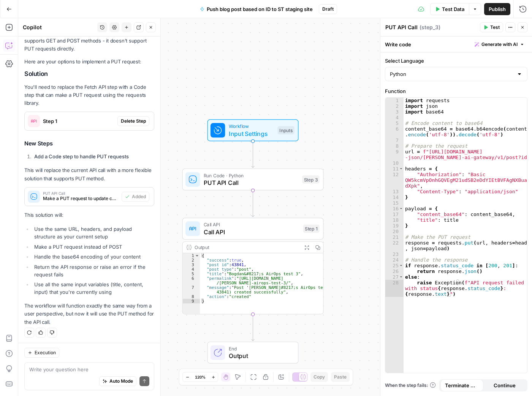
drag, startPoint x: 299, startPoint y: 117, endPoint x: 273, endPoint y: 86, distance: 40.2
click at [273, 86] on div "Workflow Input Settings Inputs Run Code · Python PUT API Call Step 3 Call API C…" at bounding box center [275, 207] width 514 height 378
